Goal: Task Accomplishment & Management: Use online tool/utility

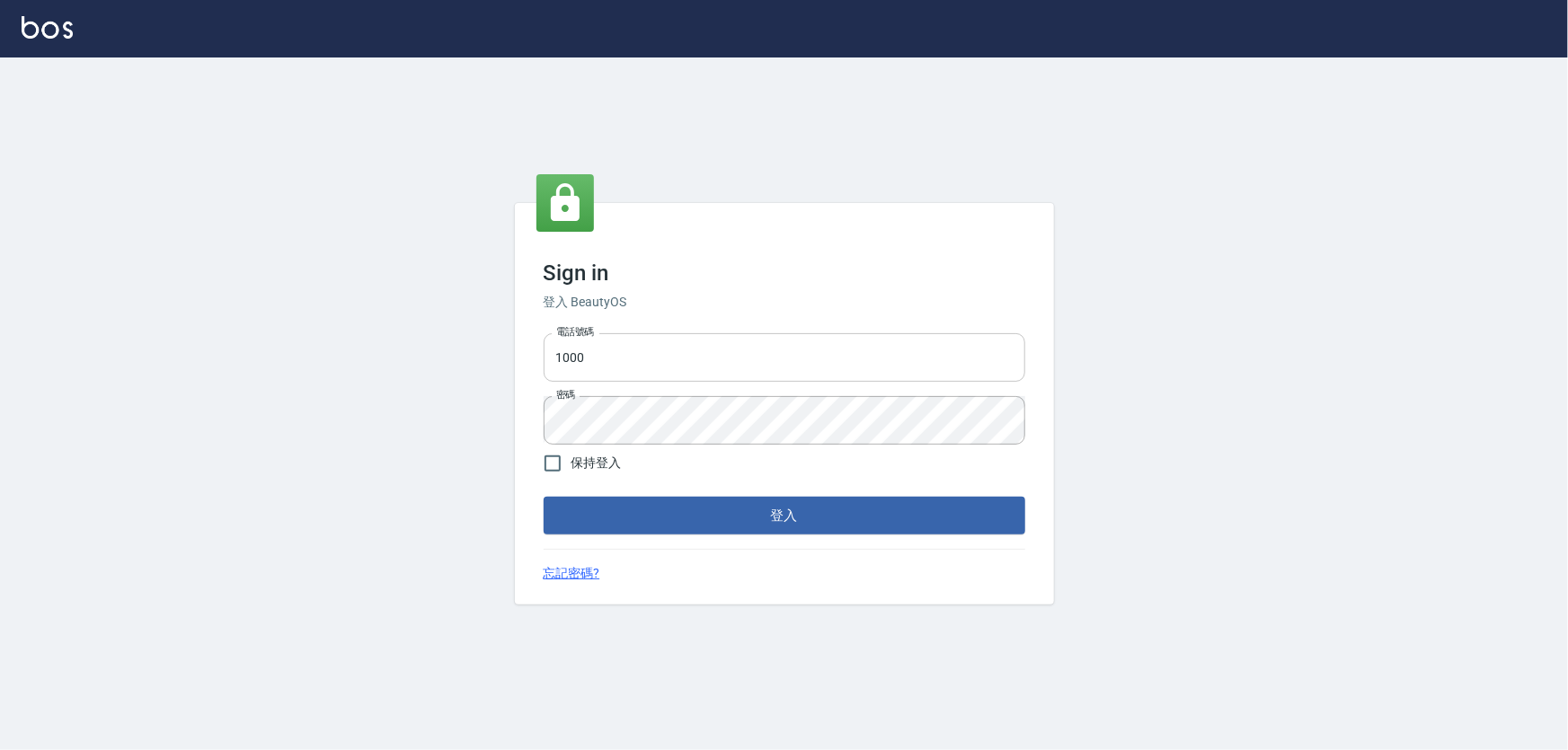
click at [614, 356] on input "1000" at bounding box center [784, 357] width 482 height 48
type input "0966106859"
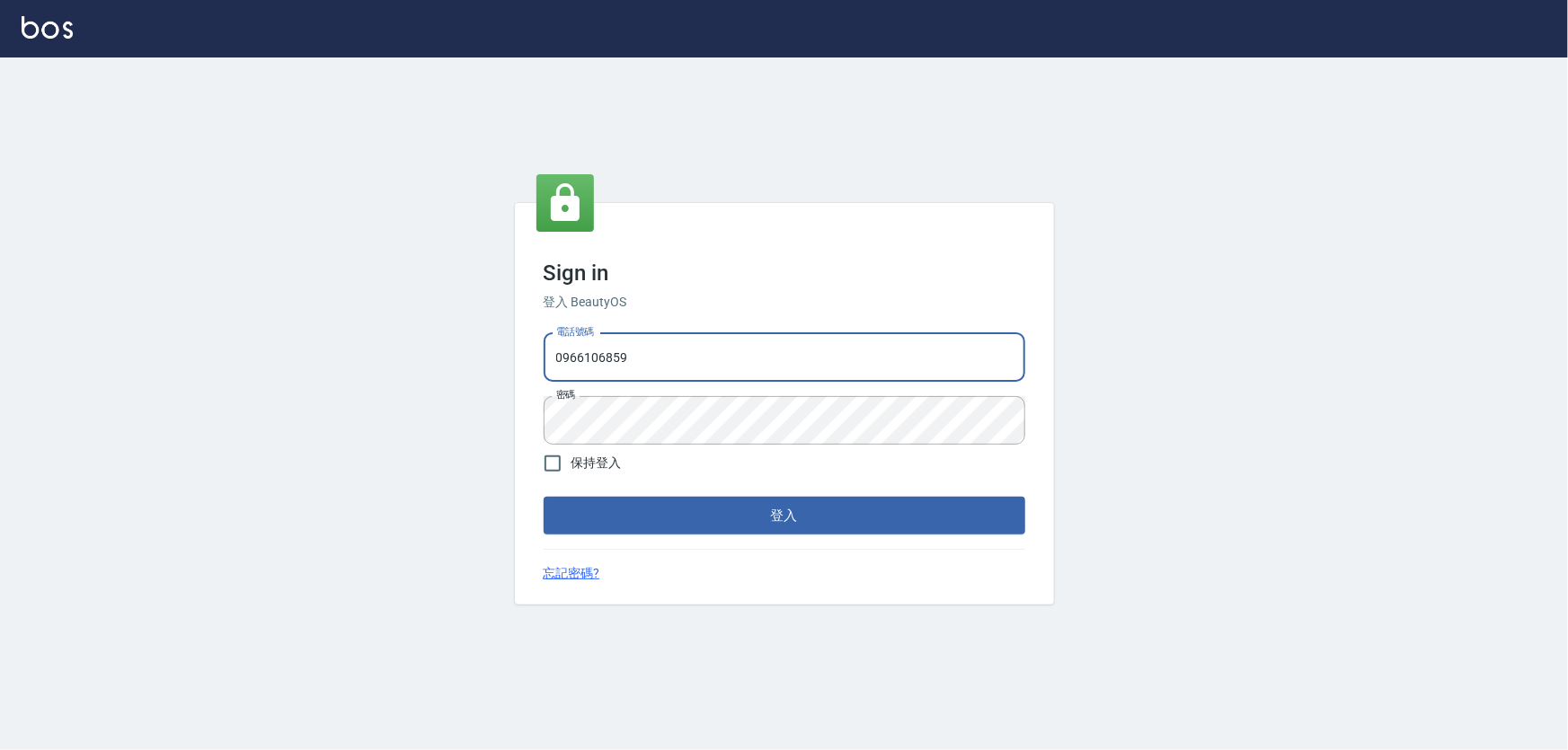
click at [698, 504] on button "登入" at bounding box center [784, 516] width 482 height 38
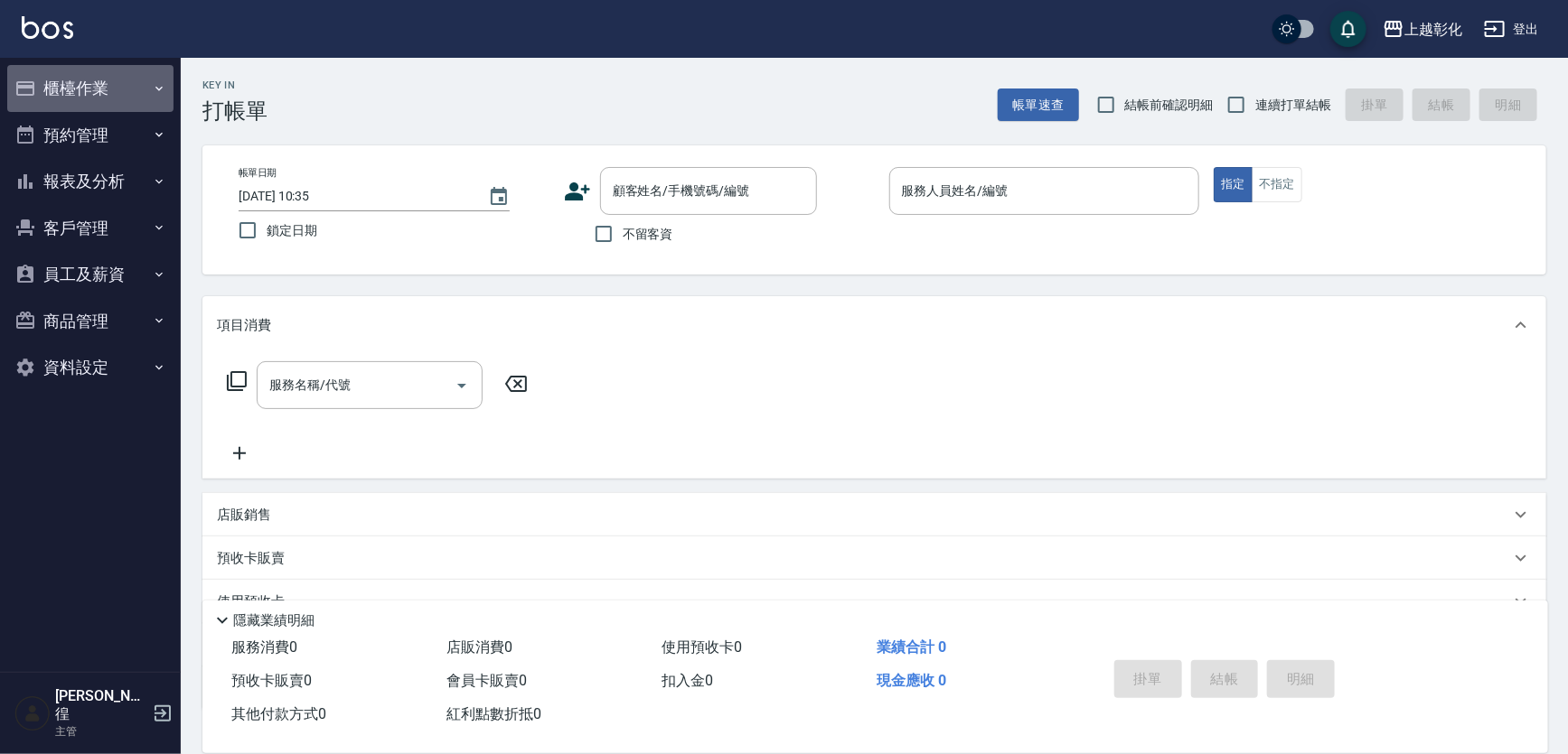
click at [68, 76] on button "櫃檯作業" at bounding box center [90, 88] width 167 height 47
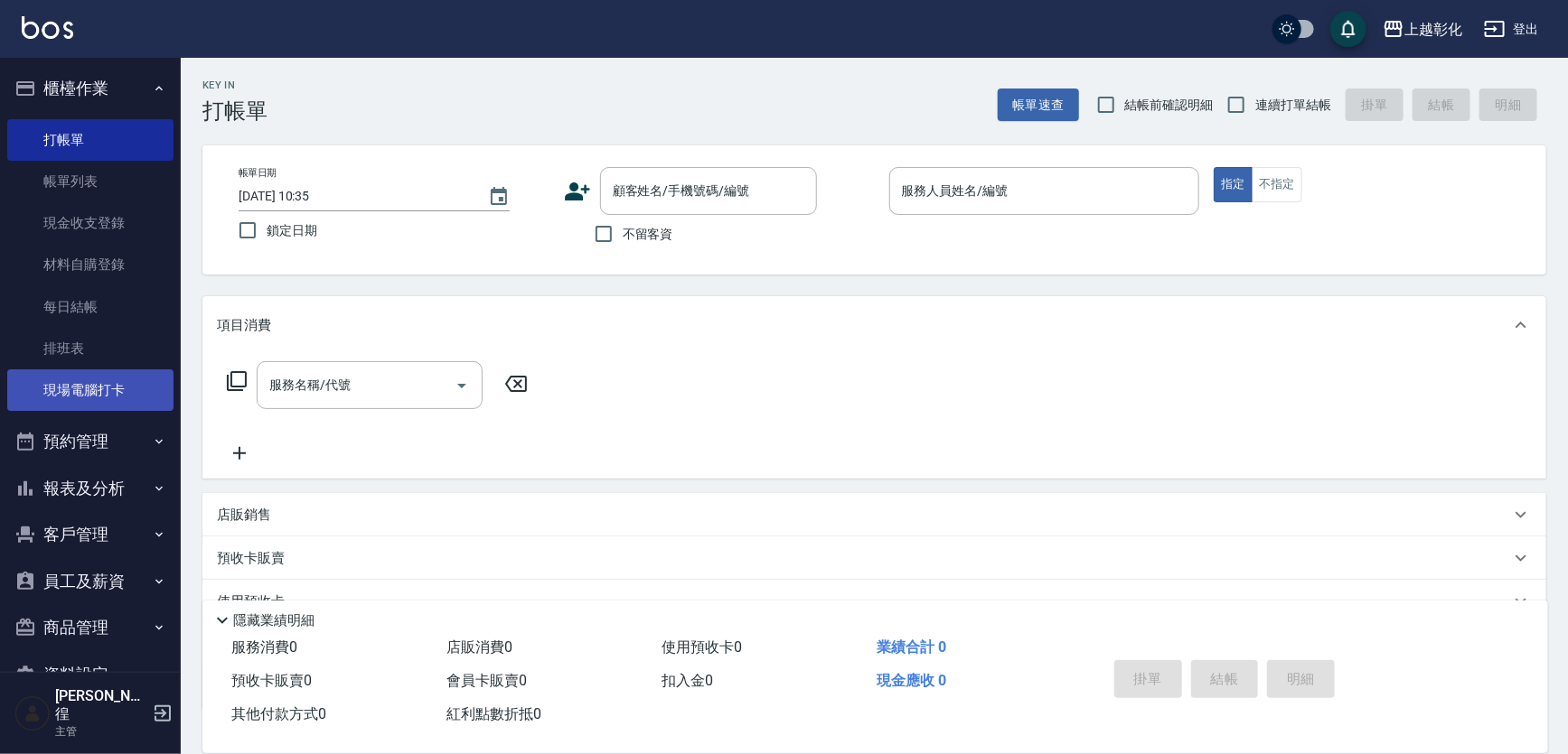
click at [106, 377] on link "現場電腦打卡" at bounding box center [90, 390] width 167 height 42
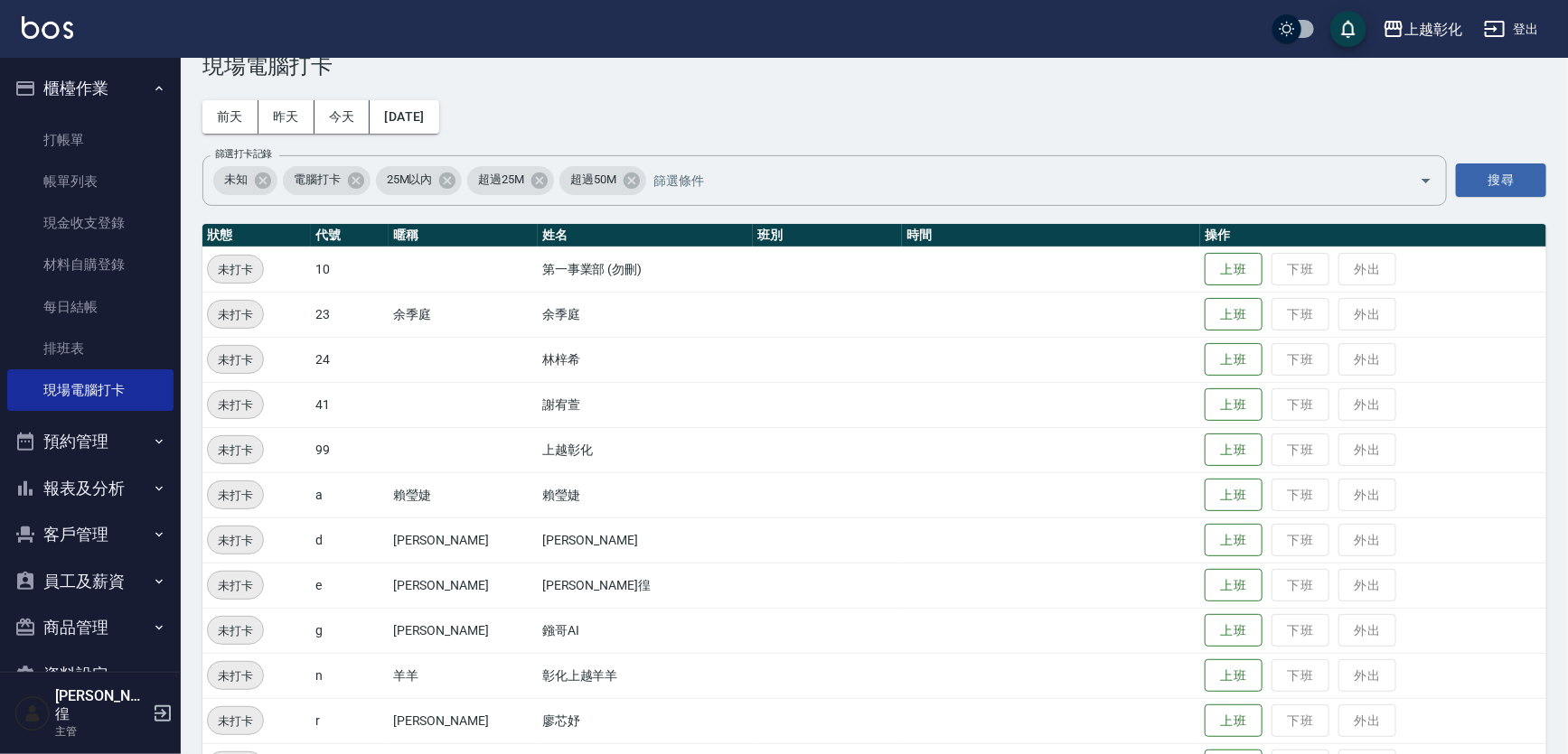
scroll to position [81, 0]
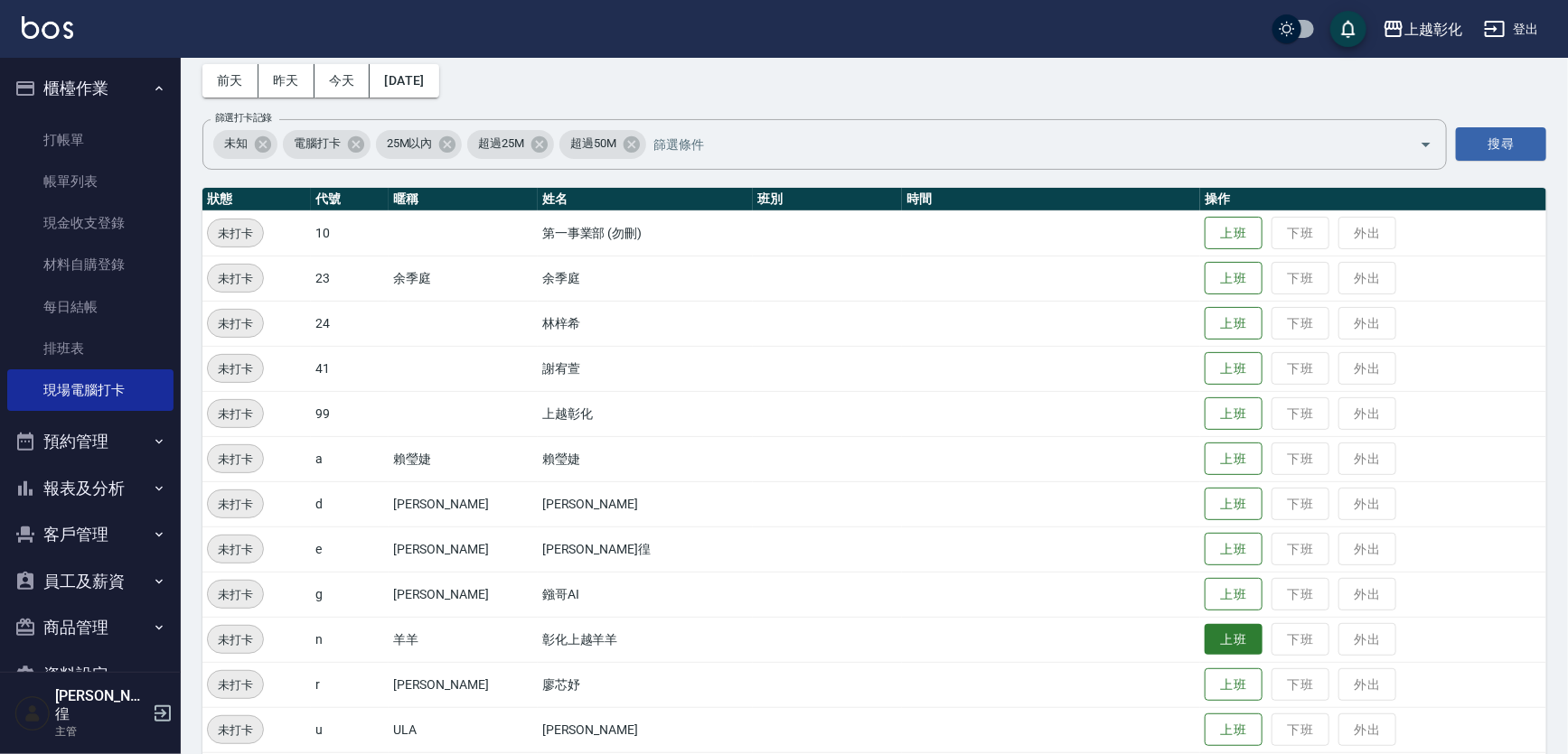
click at [1225, 641] on button "上班" at bounding box center [1234, 640] width 58 height 32
click at [1218, 491] on button "上班" at bounding box center [1234, 505] width 58 height 32
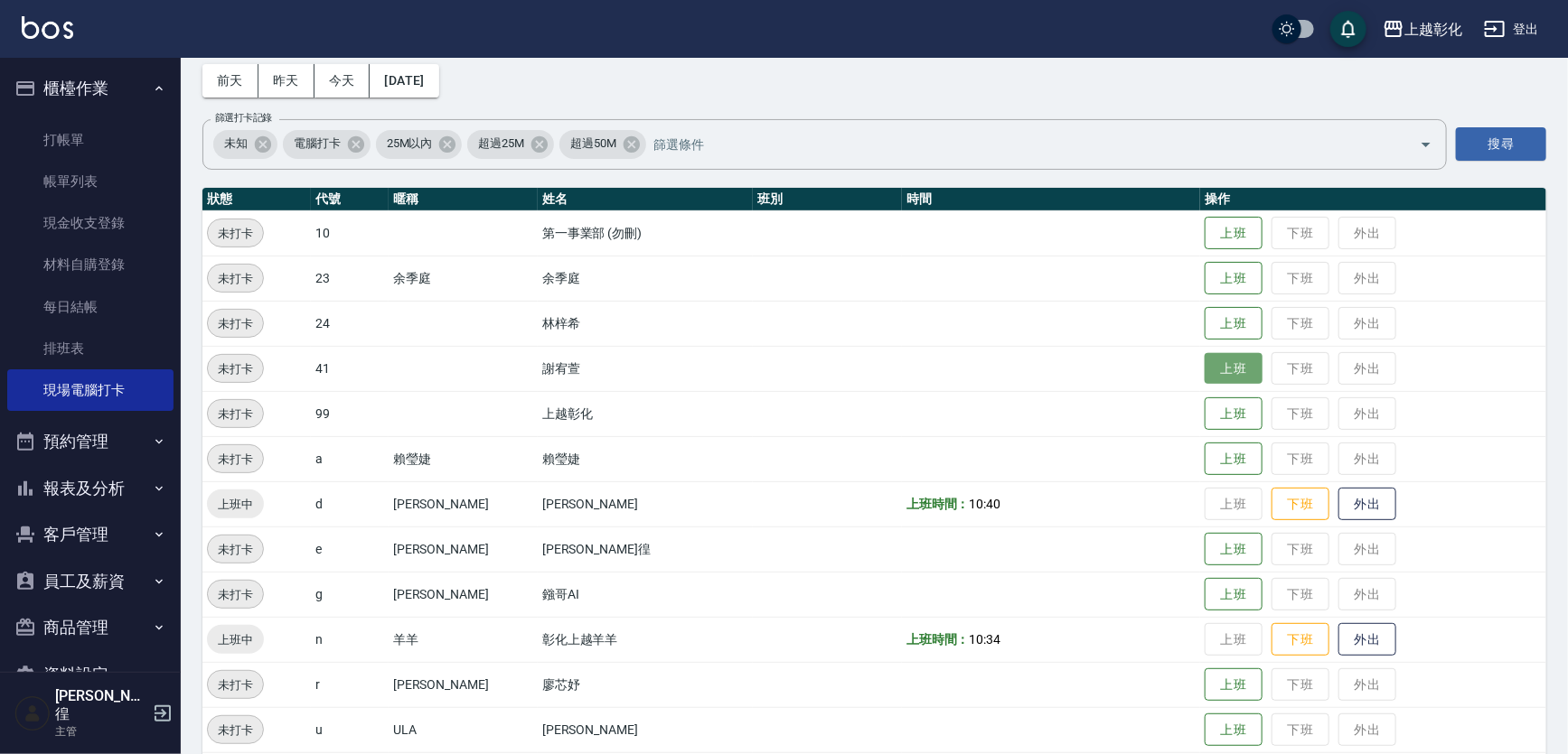
click at [1205, 370] on button "上班" at bounding box center [1234, 369] width 58 height 32
